Goal: Information Seeking & Learning: Learn about a topic

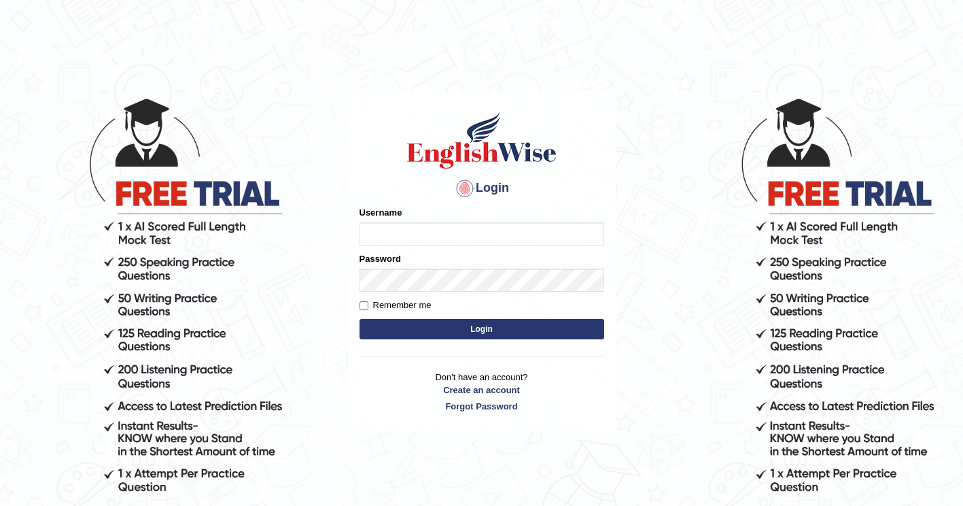
type input "ghena"
click at [365, 304] on input "Remember me" at bounding box center [363, 305] width 9 height 9
checkbox input "true"
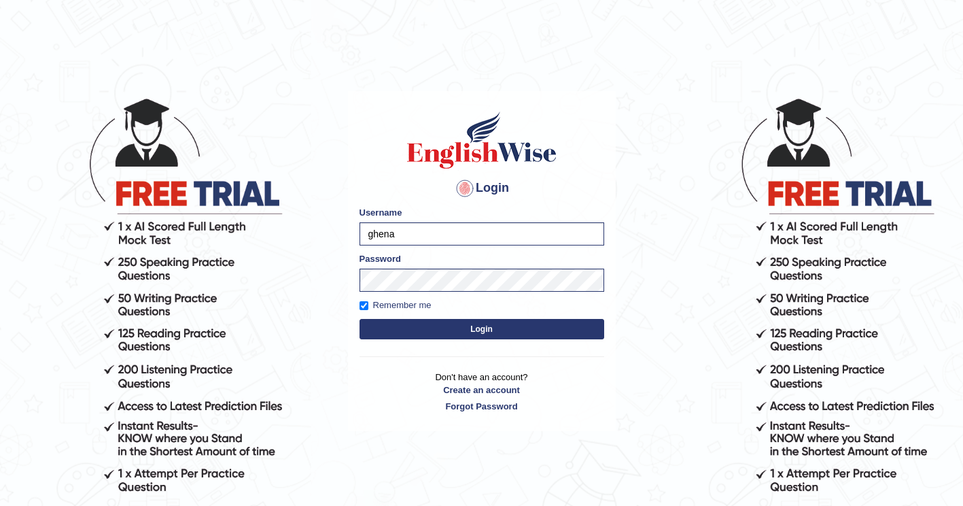
click at [457, 329] on button "Login" at bounding box center [481, 329] width 245 height 20
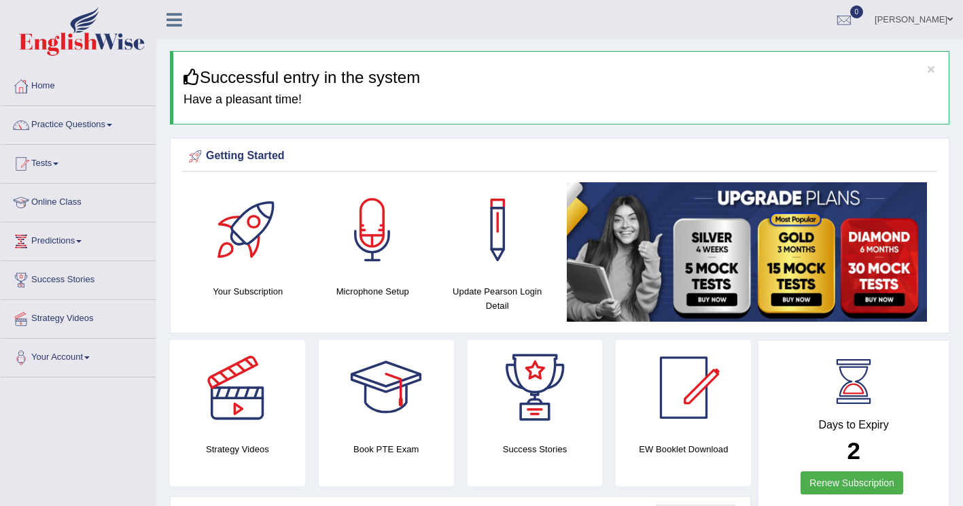
click at [115, 121] on link "Practice Questions" at bounding box center [78, 123] width 155 height 34
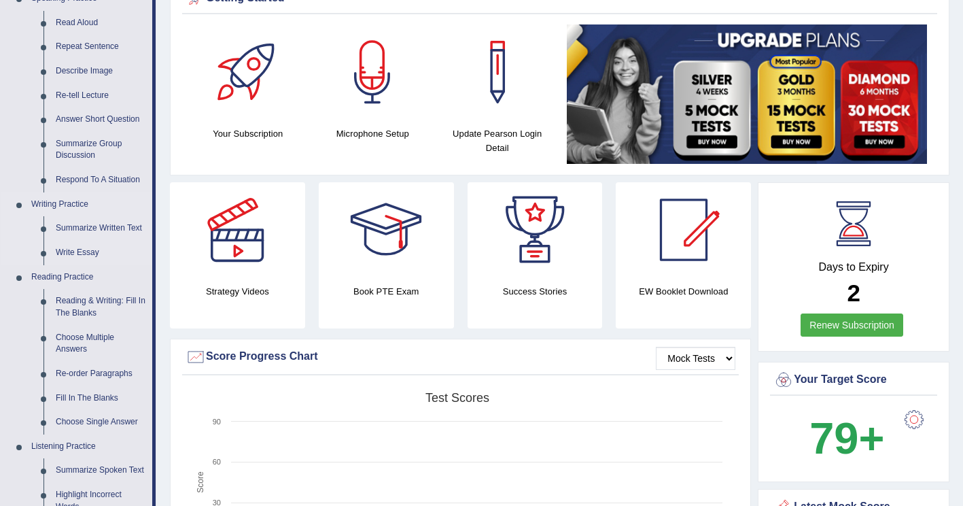
scroll to position [162, 0]
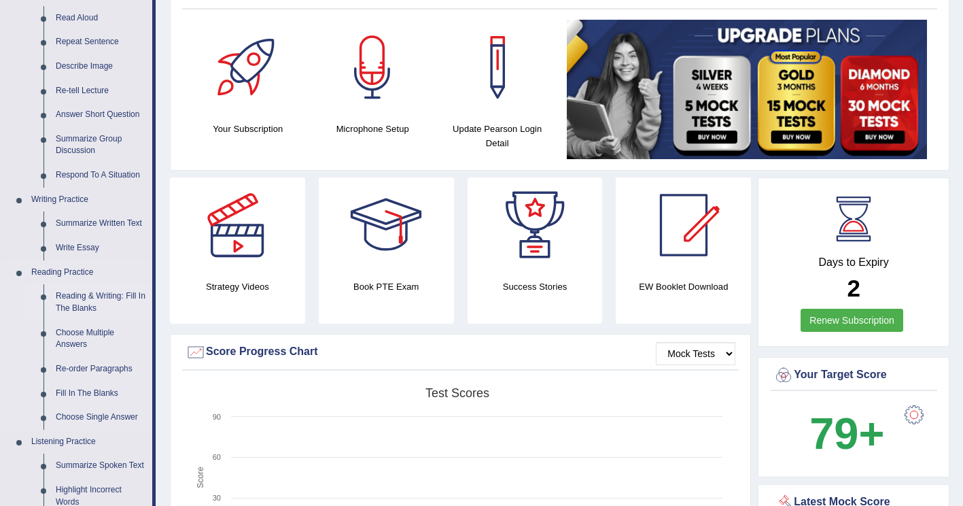
click at [82, 315] on link "Reading & Writing: Fill In The Blanks" at bounding box center [101, 302] width 103 height 36
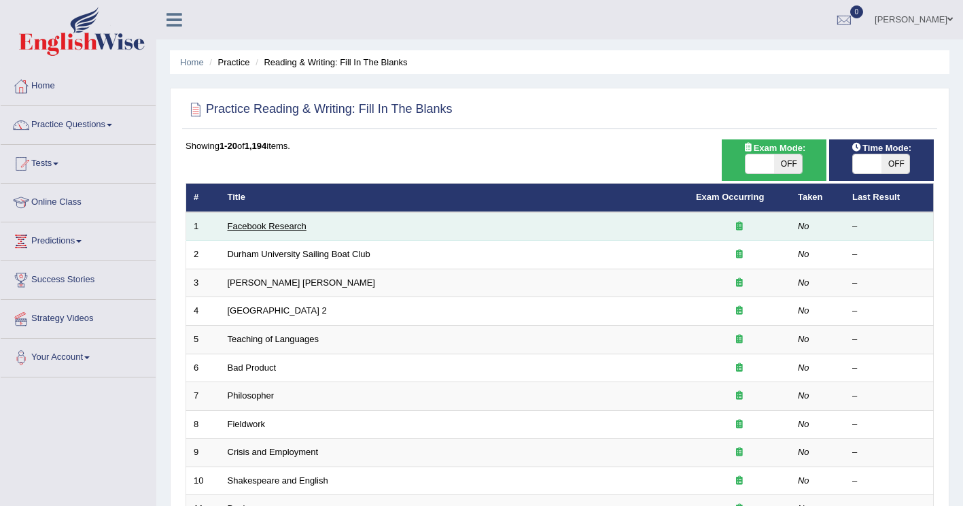
click at [252, 223] on link "Facebook Research" at bounding box center [267, 226] width 79 height 10
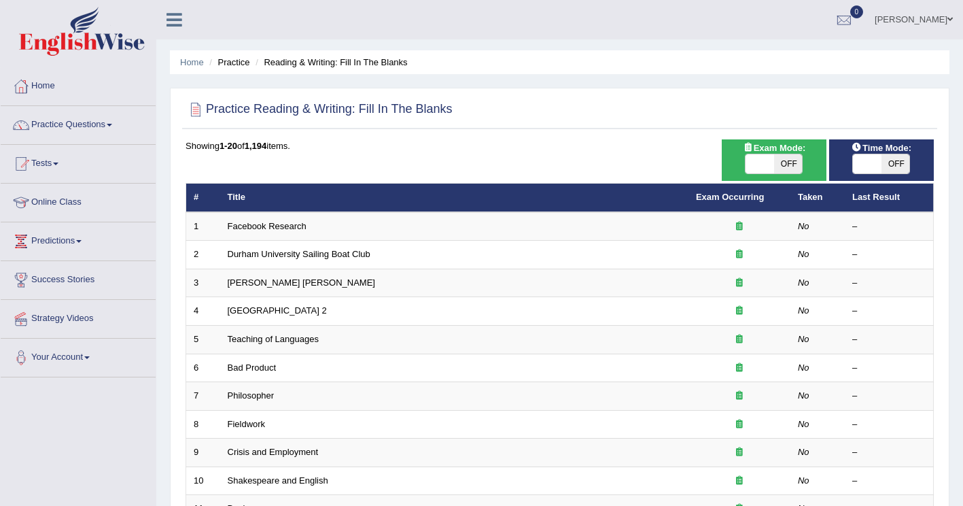
click at [99, 132] on link "Practice Questions" at bounding box center [78, 123] width 155 height 34
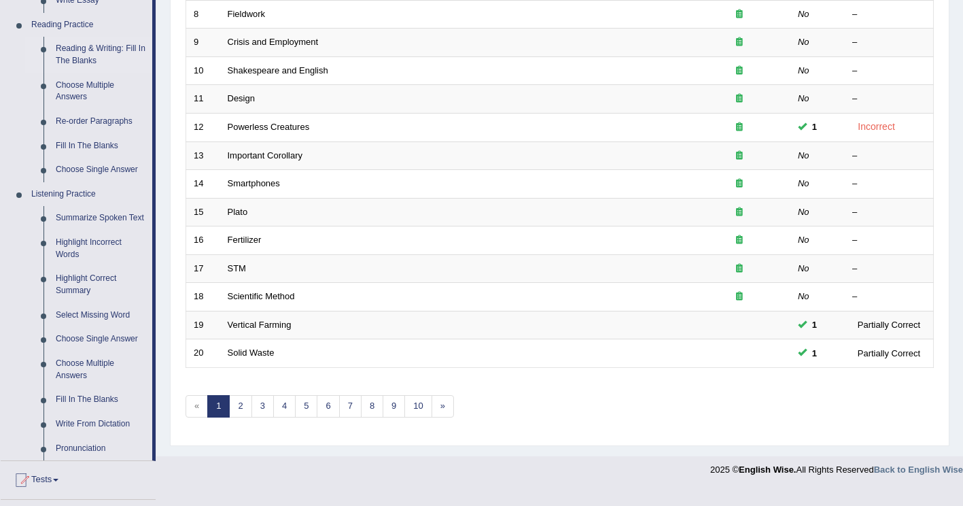
scroll to position [436, 0]
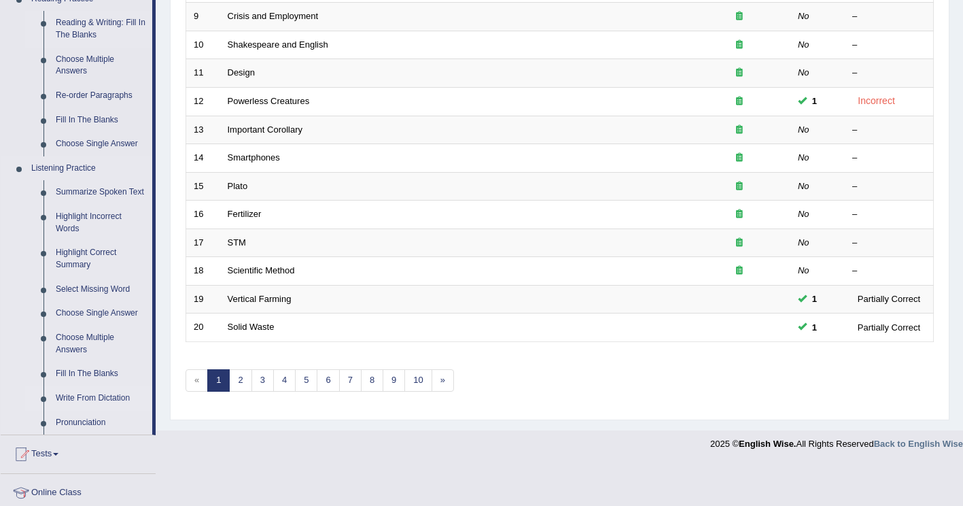
click at [103, 396] on link "Write From Dictation" at bounding box center [101, 398] width 103 height 24
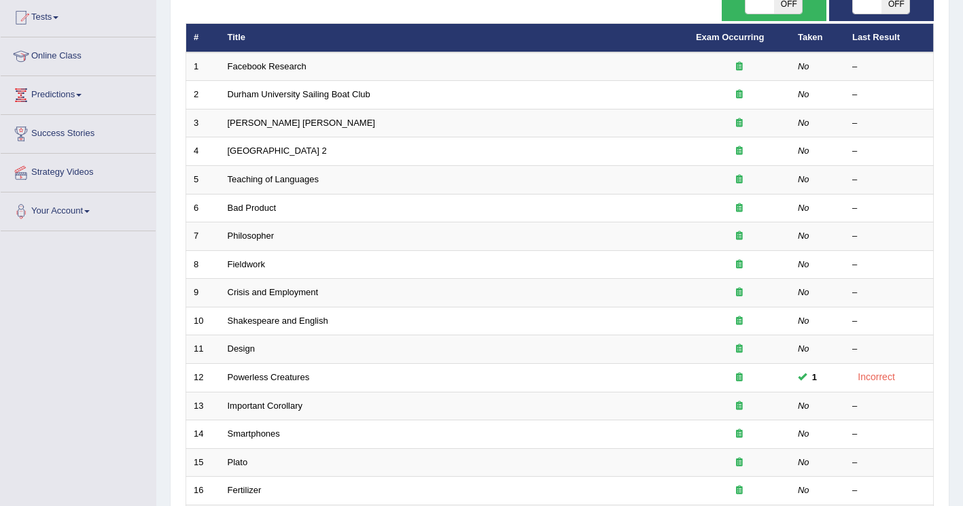
scroll to position [331, 0]
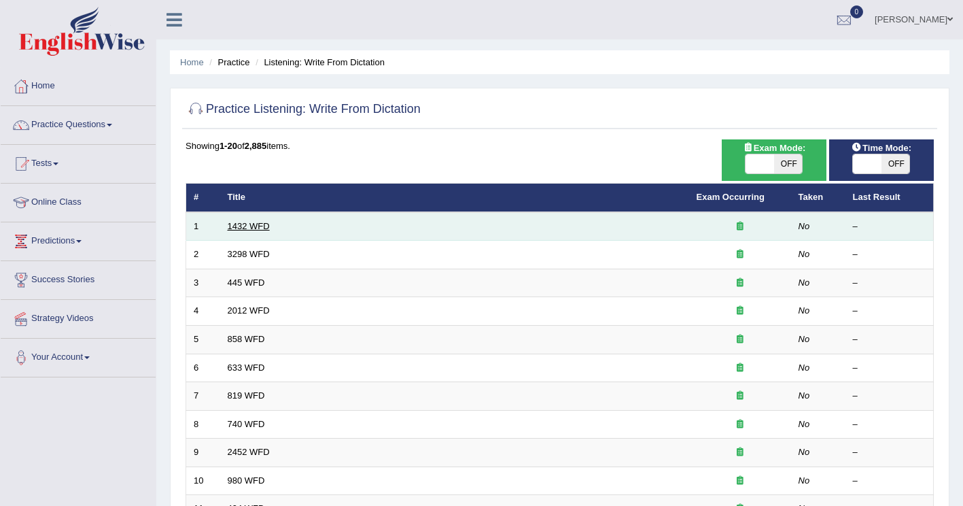
click at [245, 227] on link "1432 WFD" at bounding box center [249, 226] width 42 height 10
